Goal: Task Accomplishment & Management: Manage account settings

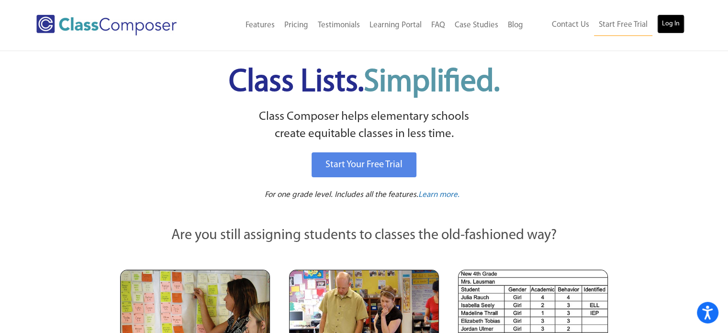
click at [666, 22] on link "Log In" at bounding box center [670, 23] width 27 height 19
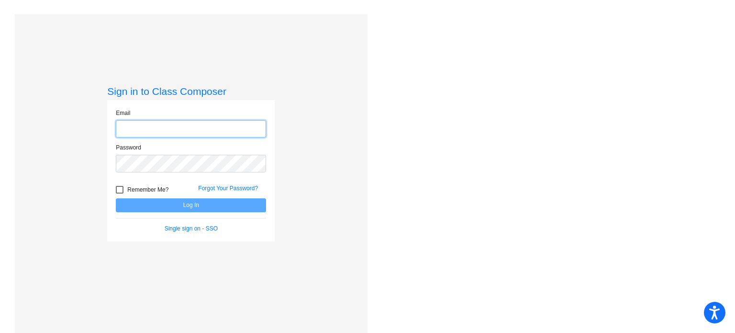
type input "[EMAIL_ADDRESS][DOMAIN_NAME]"
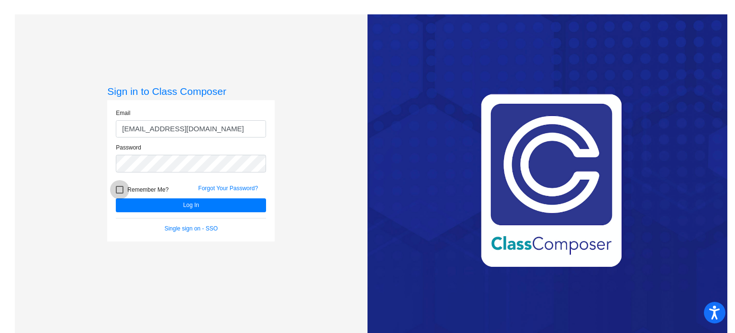
click at [120, 190] on div at bounding box center [120, 190] width 8 height 8
click at [120, 193] on input "Remember Me?" at bounding box center [119, 193] width 0 height 0
checkbox input "true"
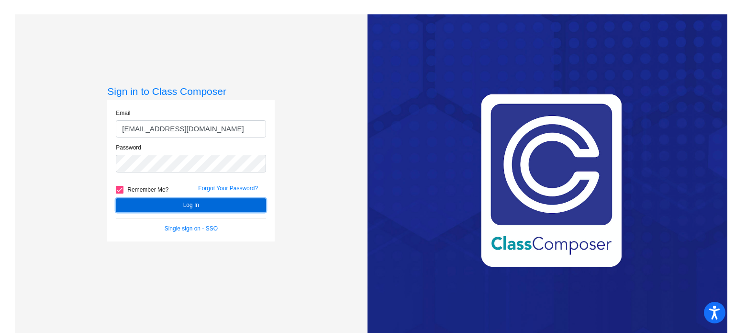
click at [165, 201] on button "Log In" at bounding box center [191, 205] width 150 height 14
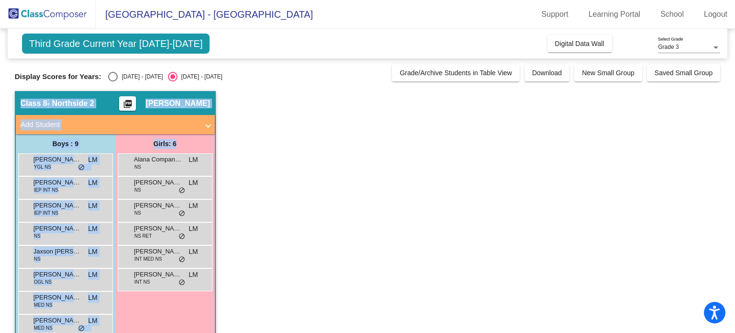
drag, startPoint x: 729, startPoint y: 75, endPoint x: 735, endPoint y: 135, distance: 61.0
click at [735, 135] on mat-sidenav-content "Grade 3 Select Grade Third Grade Current Year [DATE]-[DATE] Add, Move, or Retai…" at bounding box center [367, 181] width 735 height 304
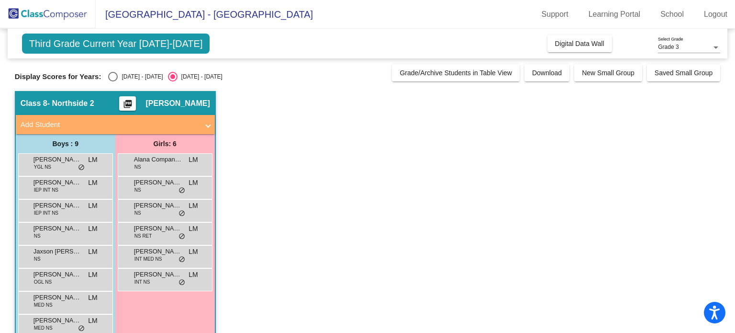
click at [573, 201] on app-classroom "Class 8 - Northside 2 picture_as_pdf [PERSON_NAME] Add Student First Name Last …" at bounding box center [368, 233] width 706 height 284
click at [112, 78] on div "Select an option" at bounding box center [113, 77] width 10 height 10
click at [112, 81] on input "2024 - 2025" at bounding box center [112, 81] width 0 height 0
radio input "true"
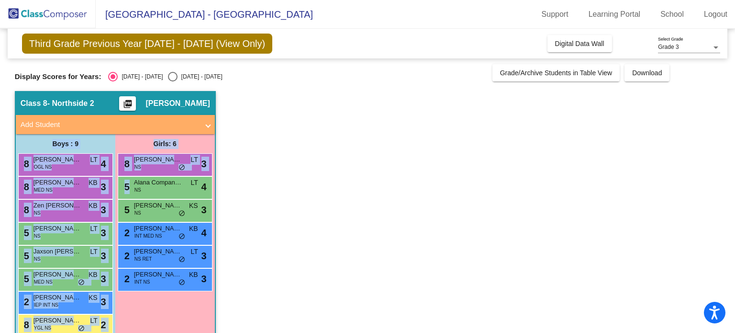
drag, startPoint x: 728, startPoint y: 120, endPoint x: 735, endPoint y: 186, distance: 65.9
click at [735, 186] on mat-sidenav-content "Grade 3 Select Grade Third Grade Previous Year 2024 - 2025 (View Only) Add, Mov…" at bounding box center [367, 181] width 735 height 304
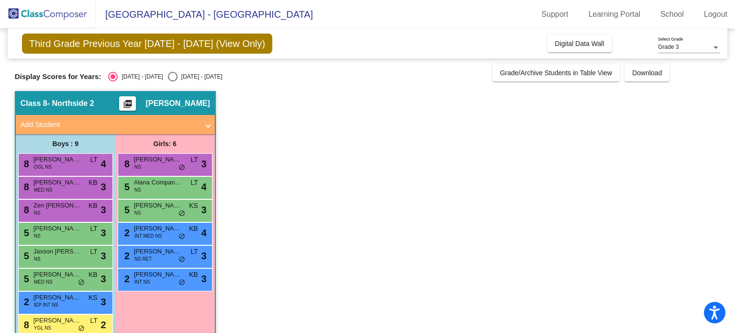
click at [614, 200] on app-classroom "Class 8 - Northside 2 picture_as_pdf Lori McKenney Add Student First Name Last …" at bounding box center [368, 233] width 706 height 284
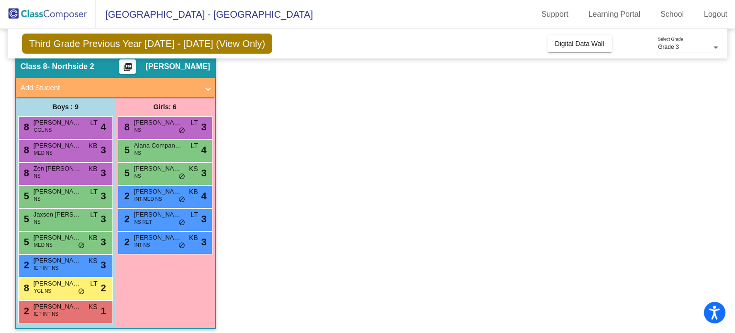
scroll to position [42, 0]
